Goal: Task Accomplishment & Management: Use online tool/utility

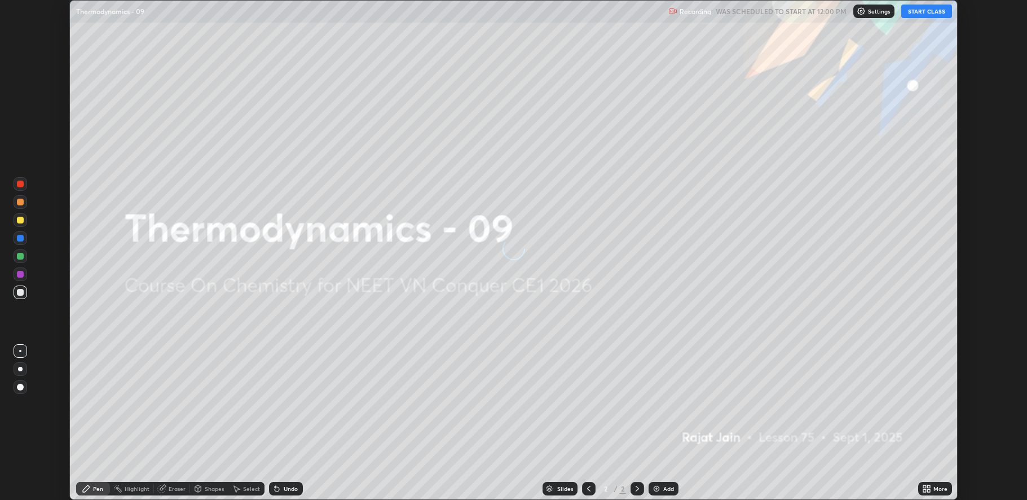
scroll to position [500, 1027]
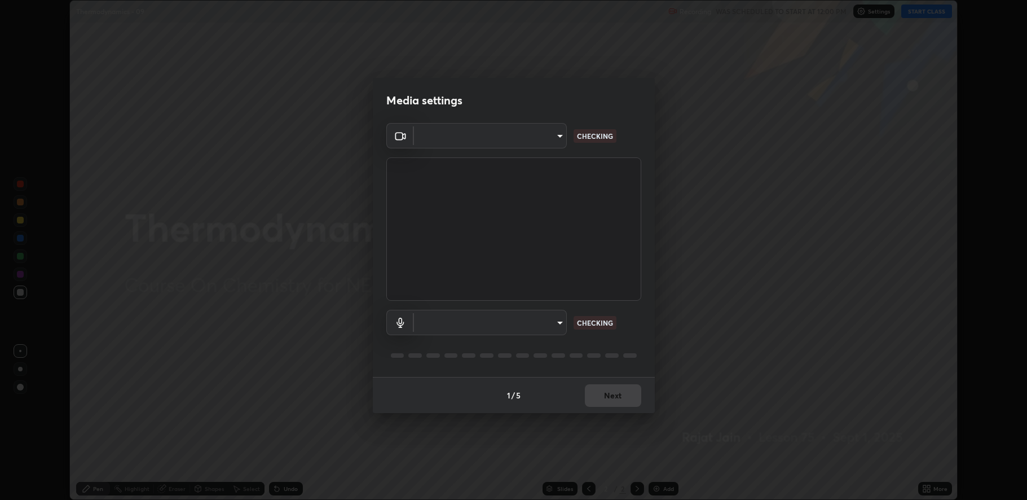
type input "fbf3bf66c54ebdc22d4a916e1eeea5187fc1625fd733ae2b86b360c30985395f"
type input "default"
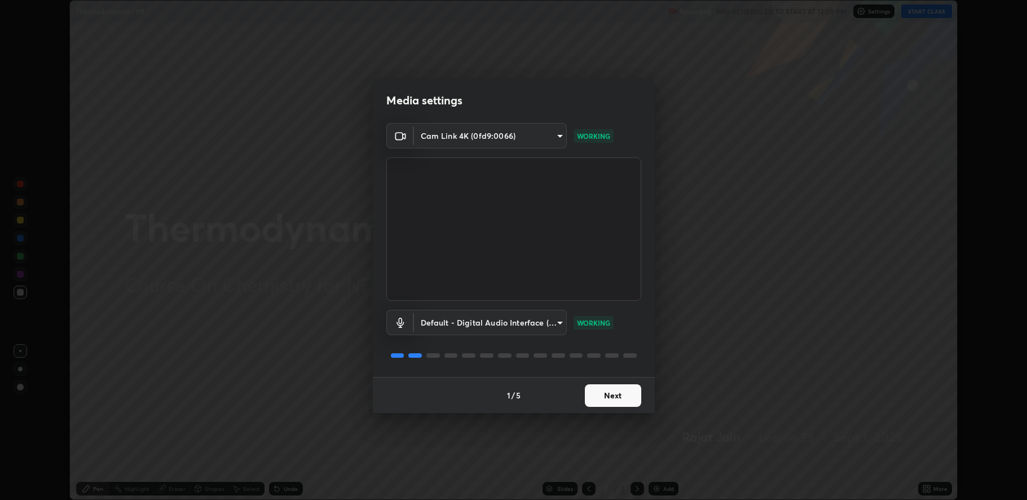
click at [610, 392] on button "Next" at bounding box center [613, 395] width 56 height 23
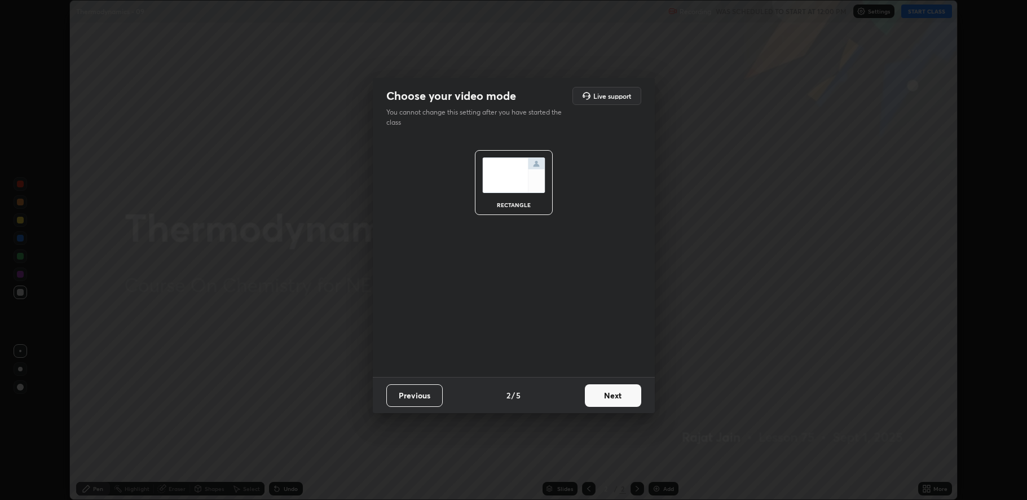
click at [610, 397] on button "Next" at bounding box center [613, 395] width 56 height 23
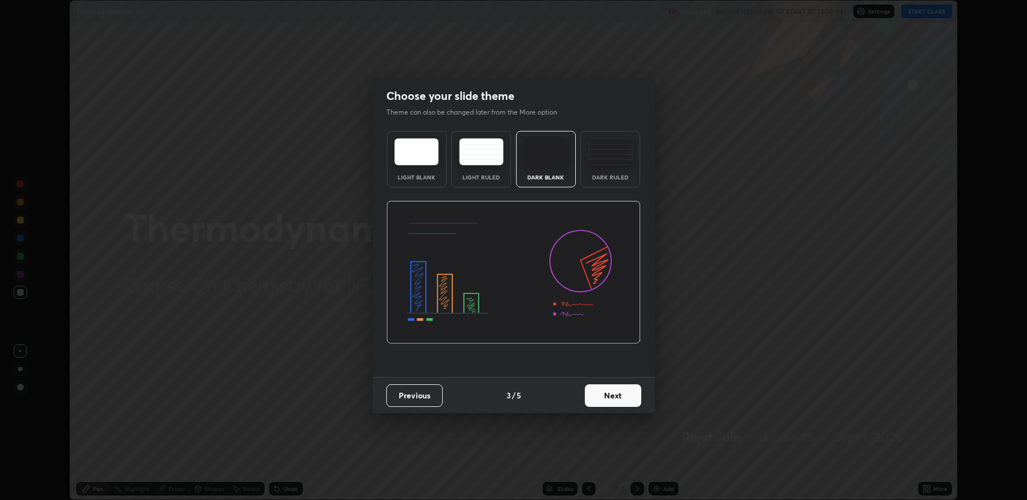
click at [609, 396] on button "Next" at bounding box center [613, 395] width 56 height 23
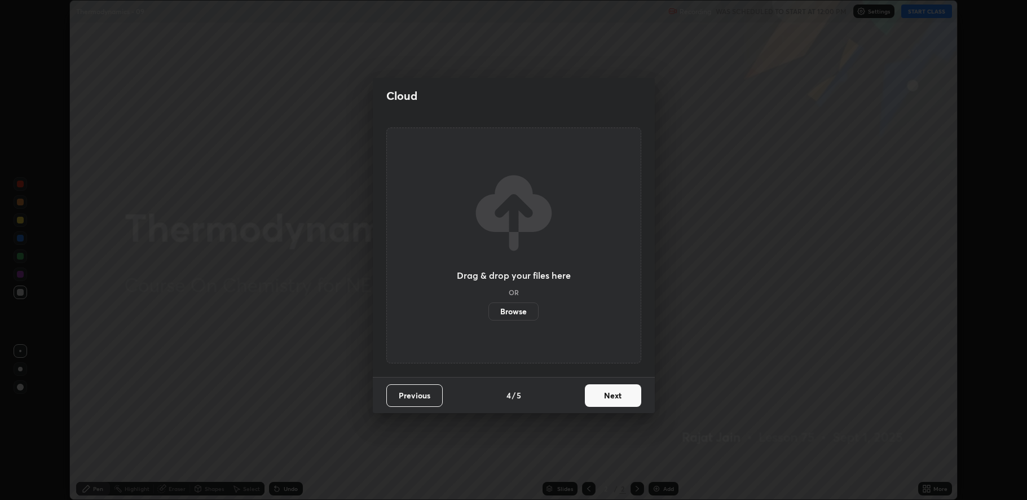
click at [607, 393] on button "Next" at bounding box center [613, 395] width 56 height 23
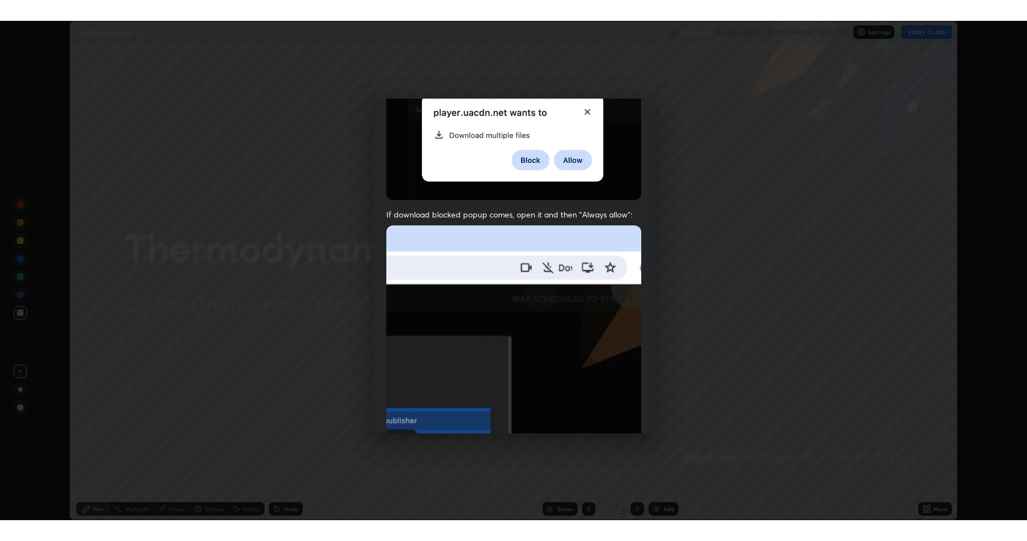
scroll to position [229, 0]
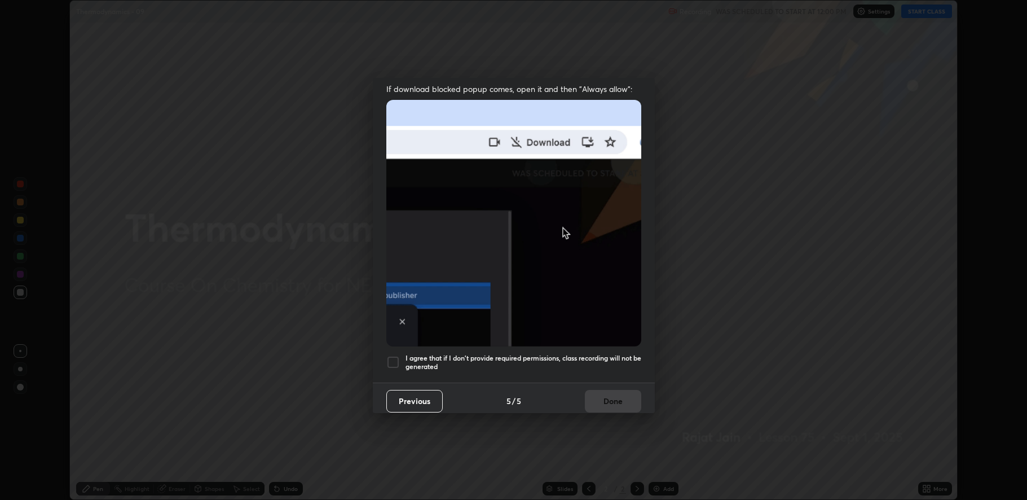
click at [393, 355] on div at bounding box center [393, 362] width 14 height 14
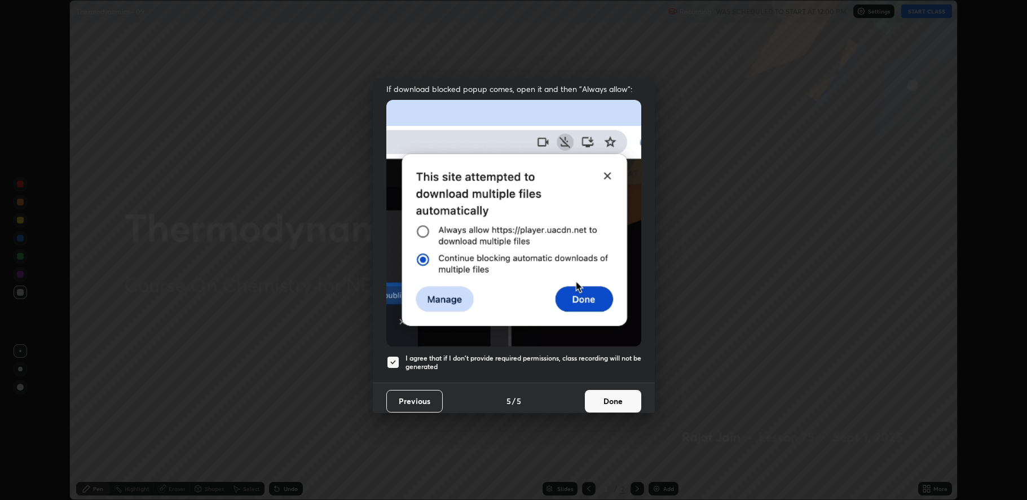
click at [610, 399] on button "Done" at bounding box center [613, 401] width 56 height 23
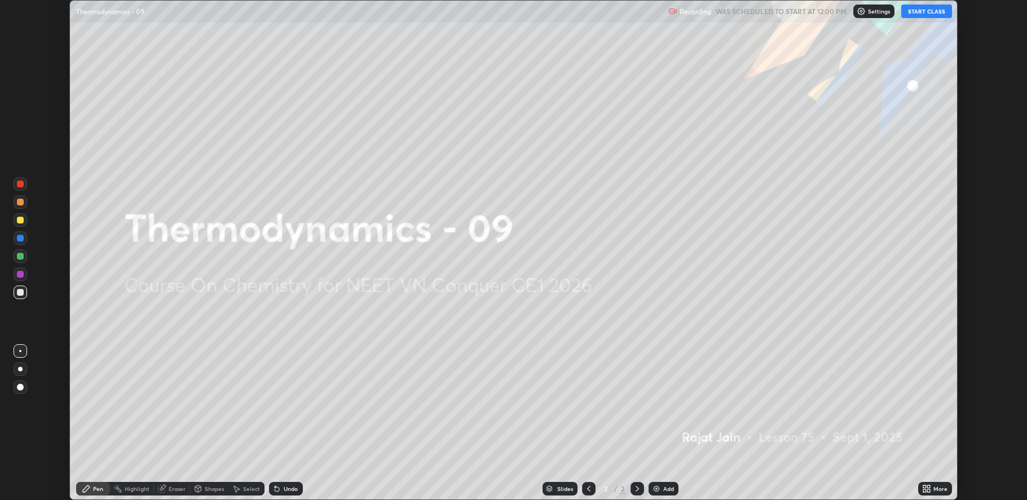
click at [925, 16] on button "START CLASS" at bounding box center [926, 12] width 51 height 14
click at [933, 486] on div "More" at bounding box center [940, 489] width 14 height 6
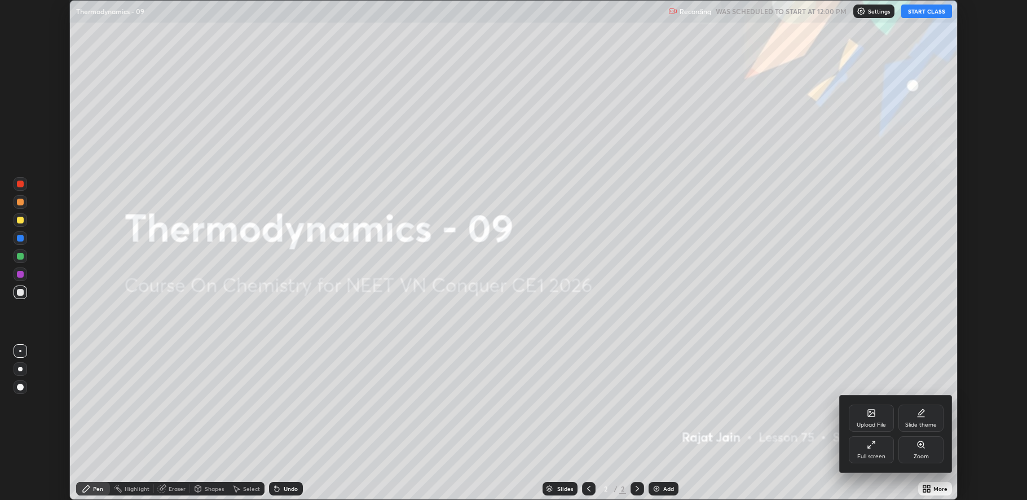
click at [884, 460] on div "Full screen" at bounding box center [871, 449] width 45 height 27
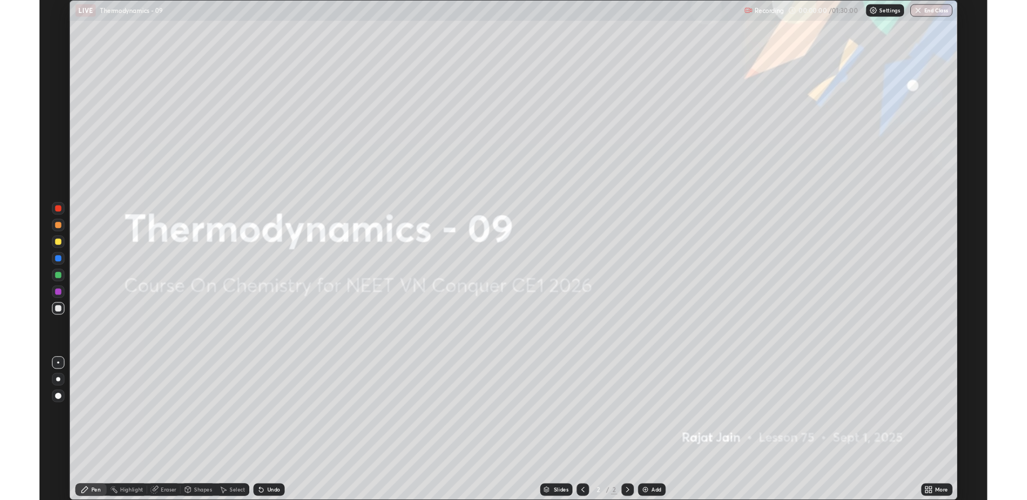
scroll to position [541, 1027]
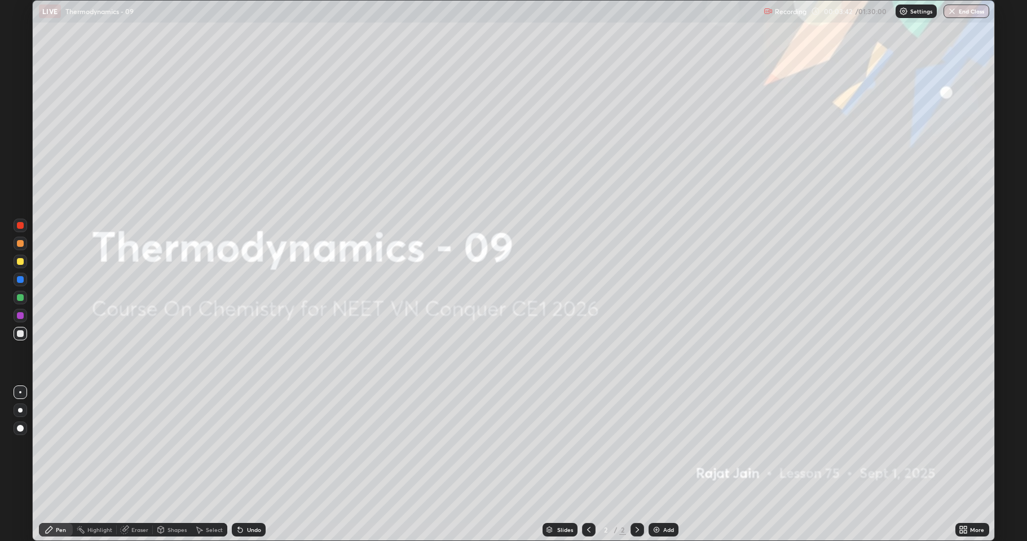
click at [656, 499] on div "Add" at bounding box center [664, 530] width 30 height 14
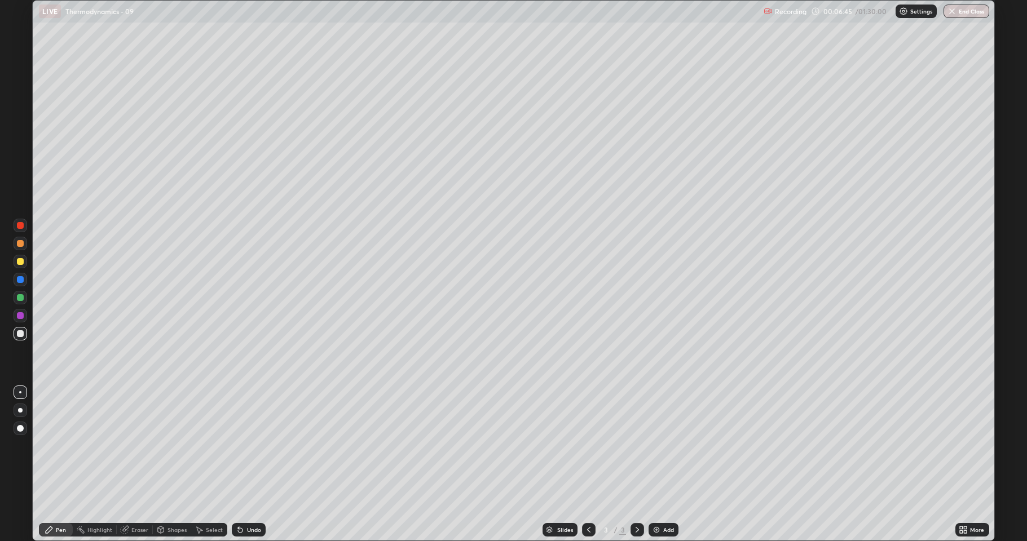
click at [681, 499] on div "Slides 3 / 3 Add" at bounding box center [611, 530] width 690 height 23
click at [670, 499] on div "Add" at bounding box center [664, 530] width 30 height 14
click at [667, 499] on div "Add" at bounding box center [668, 530] width 11 height 6
click at [255, 499] on div "Undo" at bounding box center [249, 530] width 34 height 14
click at [664, 499] on div "Add" at bounding box center [668, 530] width 11 height 6
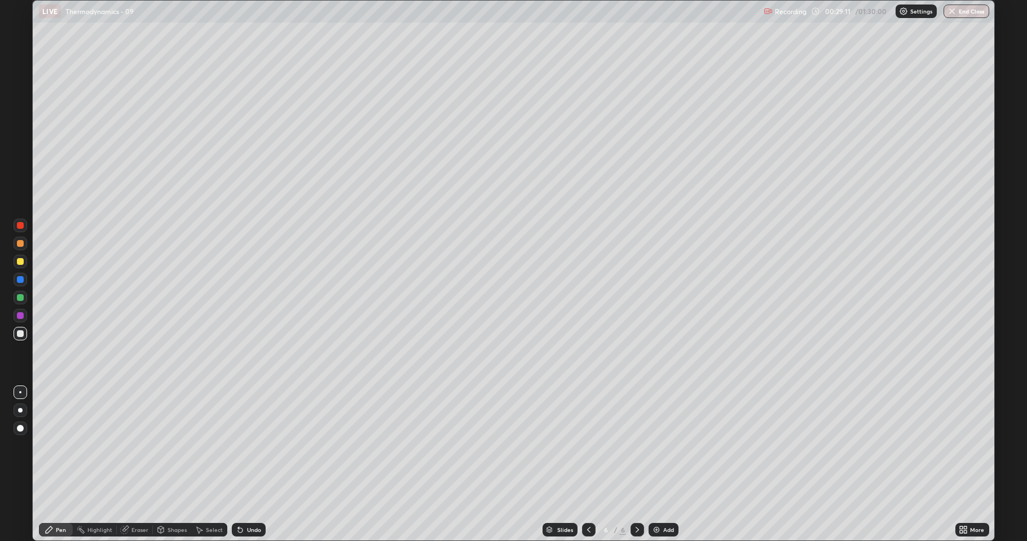
click at [655, 499] on img at bounding box center [656, 530] width 9 height 9
click at [663, 499] on div "Add" at bounding box center [664, 530] width 30 height 14
click at [237, 499] on icon at bounding box center [240, 530] width 9 height 9
click at [239, 499] on icon at bounding box center [240, 530] width 5 height 5
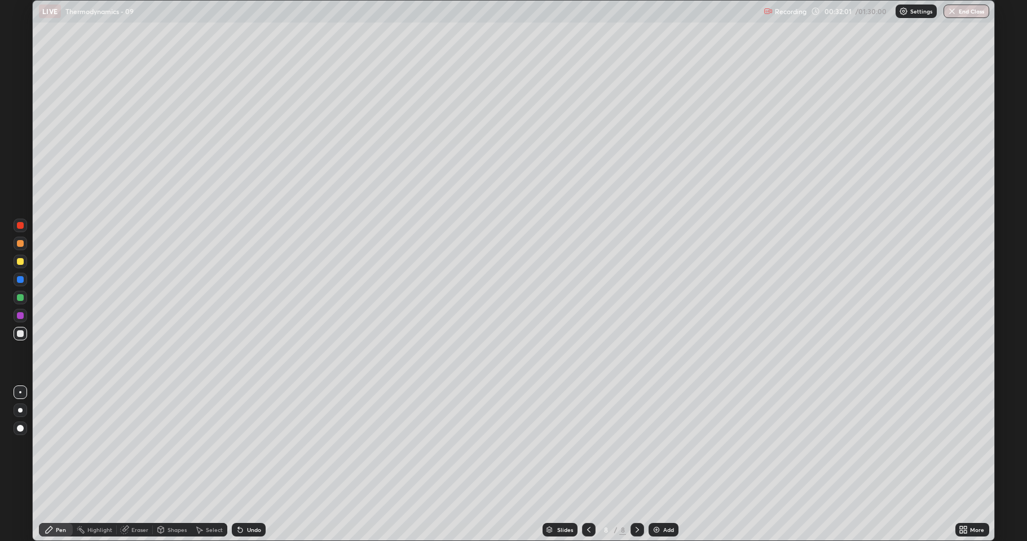
click at [239, 499] on icon at bounding box center [240, 530] width 5 height 5
click at [672, 499] on div "Add" at bounding box center [664, 530] width 30 height 14
click at [671, 499] on div "Add" at bounding box center [668, 530] width 11 height 6
click at [672, 499] on div "Add" at bounding box center [669, 530] width 11 height 6
click at [669, 499] on div "Add" at bounding box center [668, 530] width 11 height 6
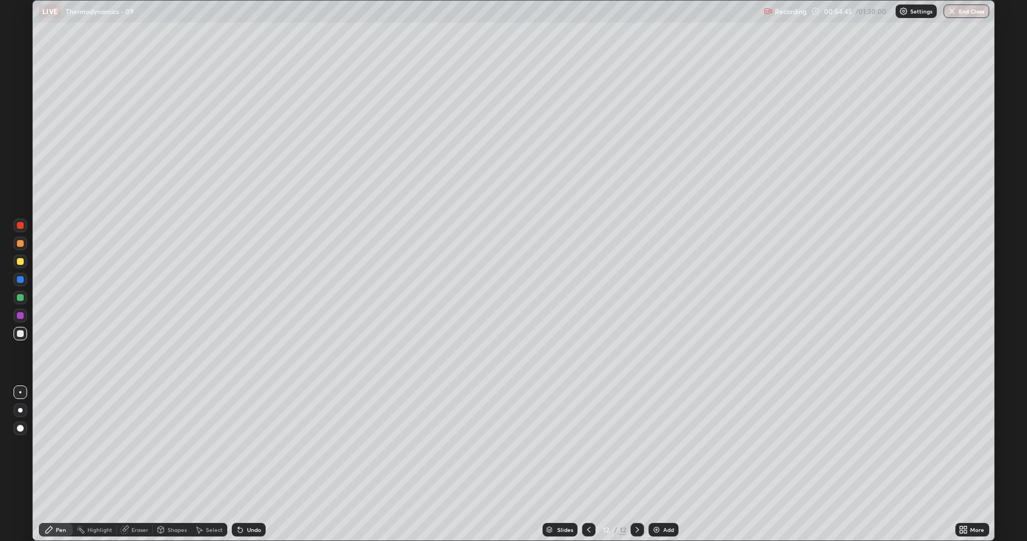
click at [133, 499] on div "Eraser" at bounding box center [139, 530] width 17 height 6
click at [19, 491] on icon at bounding box center [21, 492] width 6 height 6
click at [50, 499] on icon at bounding box center [49, 530] width 9 height 9
click at [20, 267] on div at bounding box center [21, 262] width 14 height 14
click at [245, 499] on div "Undo" at bounding box center [249, 530] width 34 height 14
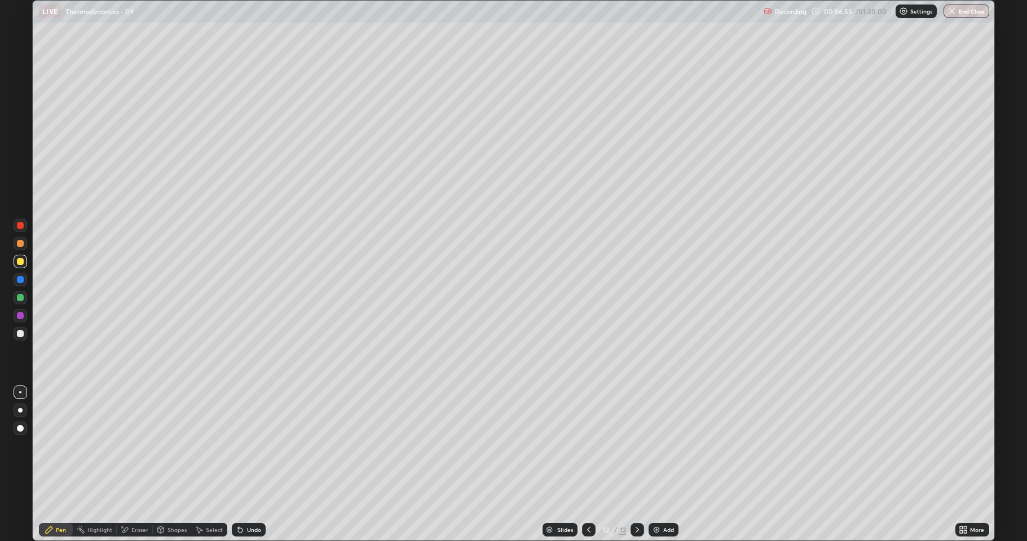
click at [247, 499] on div "Undo" at bounding box center [254, 530] width 14 height 6
click at [242, 499] on icon at bounding box center [240, 530] width 9 height 9
click at [240, 499] on icon at bounding box center [240, 530] width 5 height 5
click at [244, 499] on div "Undo" at bounding box center [249, 530] width 34 height 14
click at [24, 336] on div at bounding box center [21, 334] width 14 height 14
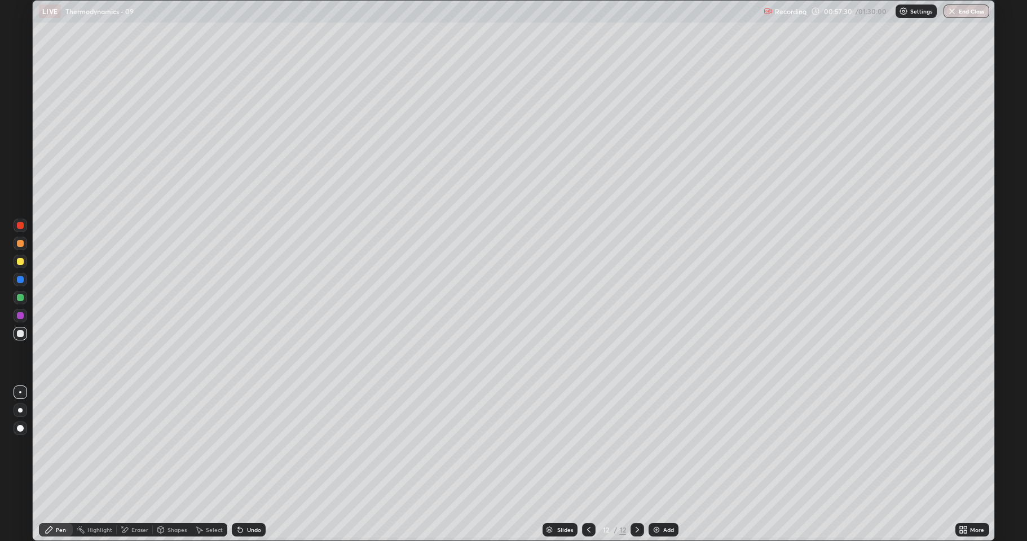
click at [16, 261] on div at bounding box center [21, 262] width 14 height 14
click at [661, 499] on div "Add" at bounding box center [664, 530] width 30 height 14
click at [20, 333] on div at bounding box center [20, 333] width 7 height 7
click at [253, 499] on div "Undo" at bounding box center [254, 530] width 14 height 6
click at [654, 499] on div "Add" at bounding box center [664, 530] width 30 height 14
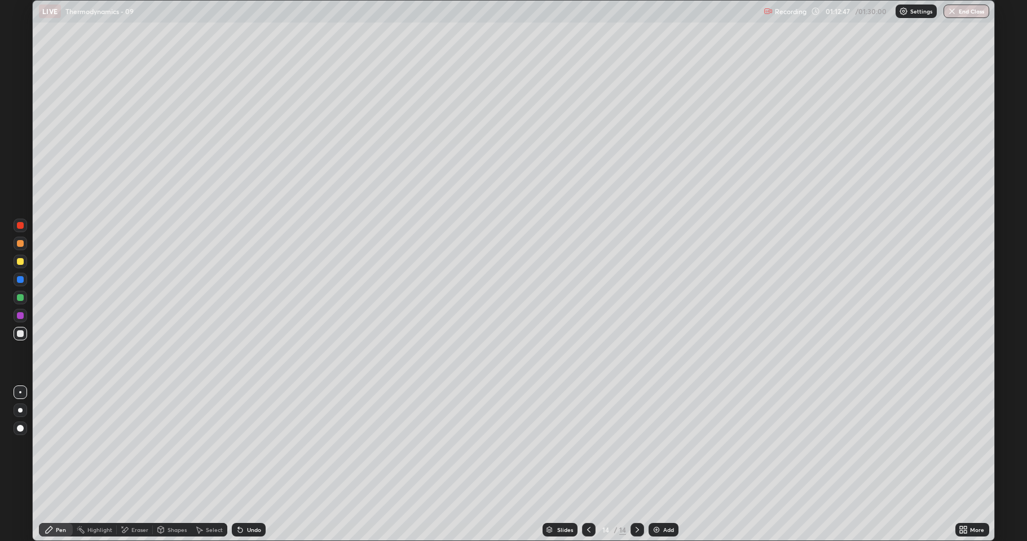
click at [666, 499] on div "Add" at bounding box center [668, 530] width 11 height 6
click at [243, 499] on div "Undo" at bounding box center [249, 530] width 34 height 14
click at [240, 499] on icon at bounding box center [240, 530] width 9 height 9
click at [250, 499] on div "Undo" at bounding box center [249, 530] width 34 height 14
click at [250, 499] on div "Undo" at bounding box center [254, 530] width 14 height 6
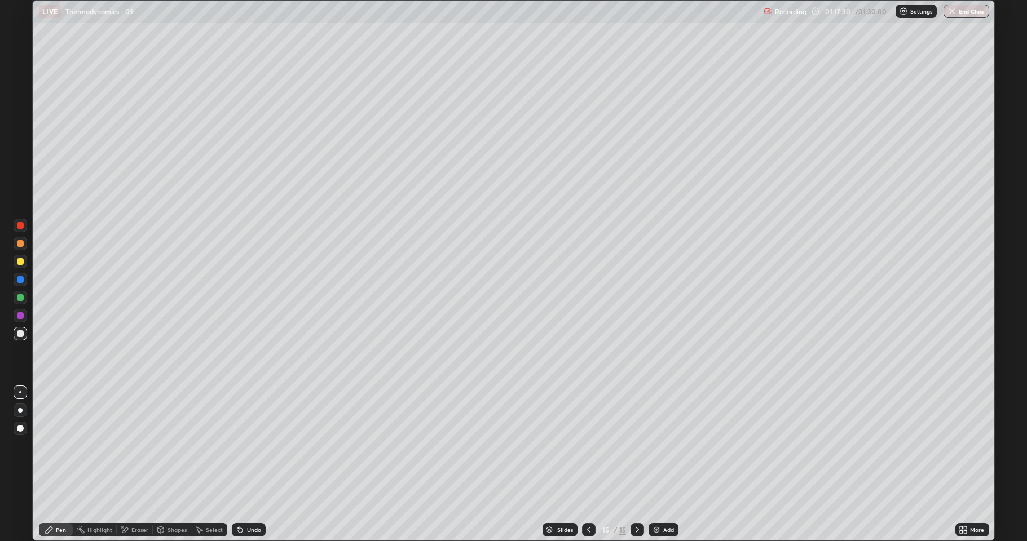
click at [654, 499] on img at bounding box center [656, 530] width 9 height 9
click at [253, 499] on div "Undo" at bounding box center [254, 530] width 14 height 6
click at [588, 499] on div at bounding box center [589, 530] width 14 height 14
click at [637, 499] on div at bounding box center [637, 530] width 14 height 23
click at [667, 499] on div "Add" at bounding box center [664, 530] width 30 height 14
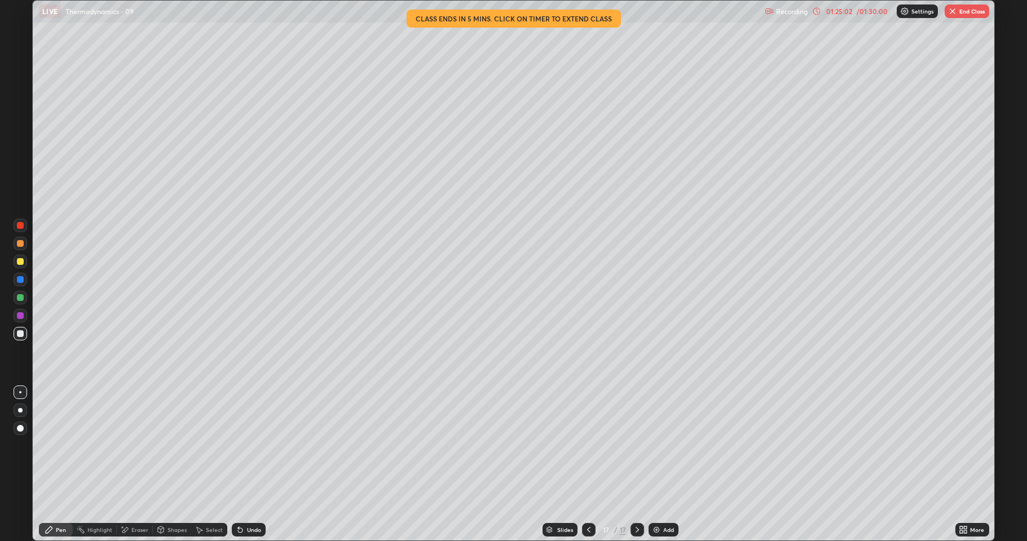
click at [253, 499] on div "Undo" at bounding box center [254, 530] width 14 height 6
click at [248, 499] on div "Undo" at bounding box center [254, 530] width 14 height 6
click at [254, 499] on div "Undo" at bounding box center [254, 530] width 14 height 6
click at [261, 499] on div "Undo" at bounding box center [249, 530] width 34 height 14
click at [969, 5] on button "End Class" at bounding box center [967, 12] width 45 height 14
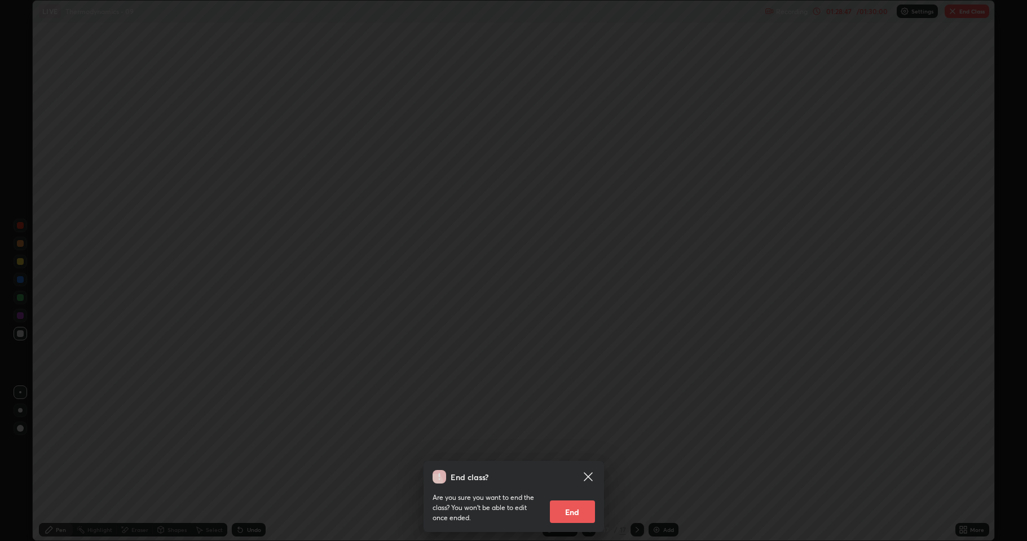
click at [579, 499] on button "End" at bounding box center [572, 512] width 45 height 23
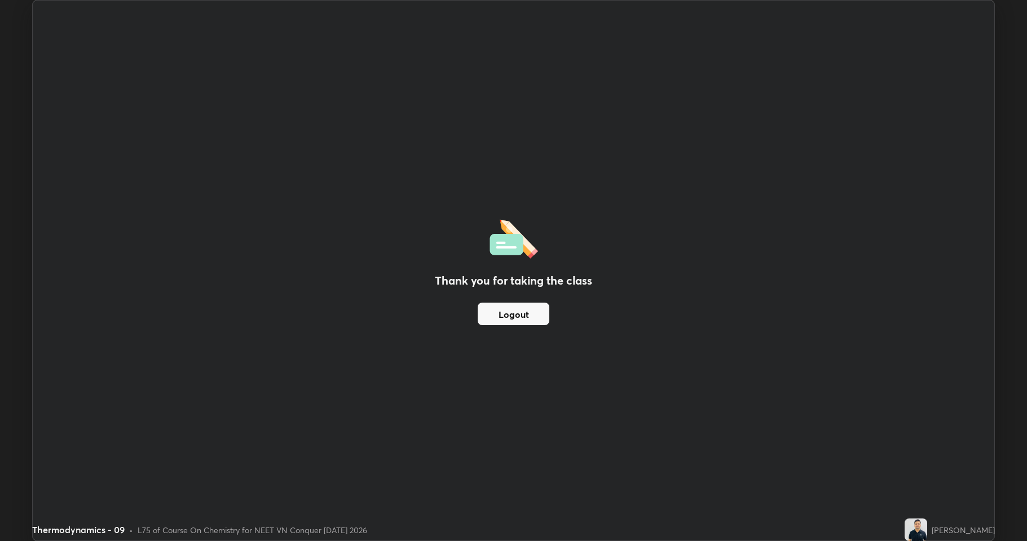
click at [525, 323] on button "Logout" at bounding box center [514, 314] width 72 height 23
click at [530, 311] on button "Logout" at bounding box center [514, 314] width 72 height 23
click at [573, 323] on div "Thank you for taking the class Logout" at bounding box center [513, 271] width 961 height 540
click at [563, 325] on div "Thank you for taking the class Logout" at bounding box center [513, 271] width 961 height 540
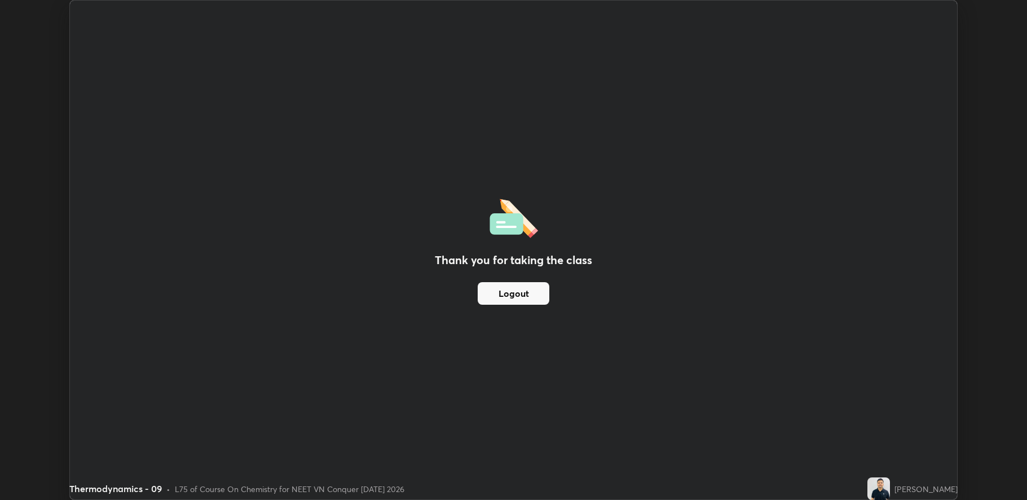
scroll to position [55892, 55365]
click at [890, 483] on img at bounding box center [878, 488] width 23 height 23
click at [882, 394] on div "Thank you for taking the class Logout" at bounding box center [514, 250] width 888 height 499
